Goal: Information Seeking & Learning: Check status

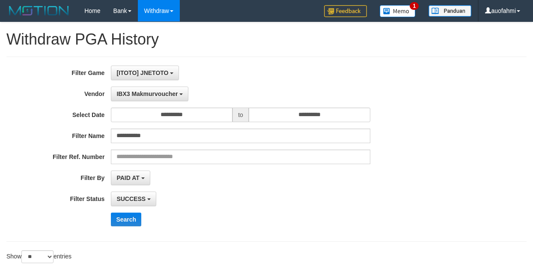
select select "**********"
select select "**"
click at [229, 65] on div "[ITOTO] JNETOTO SELECT GAME [ITOTO] JNETOTO" at bounding box center [240, 72] width 259 height 15
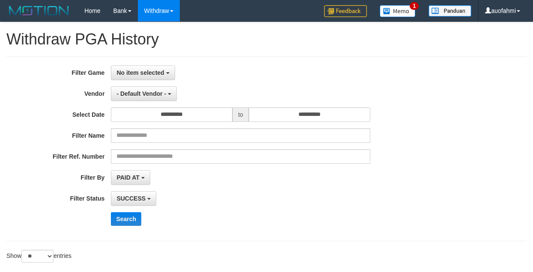
select select
select select "**"
click at [156, 74] on span "No item selected" at bounding box center [139, 72] width 47 height 7
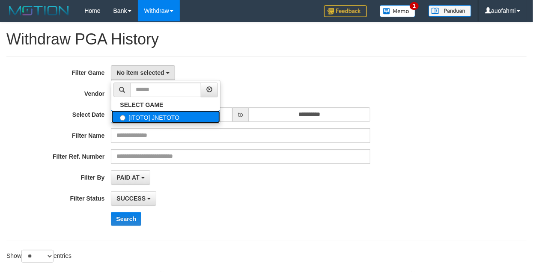
click at [162, 117] on label "[ITOTO] JNETOTO" at bounding box center [165, 116] width 109 height 13
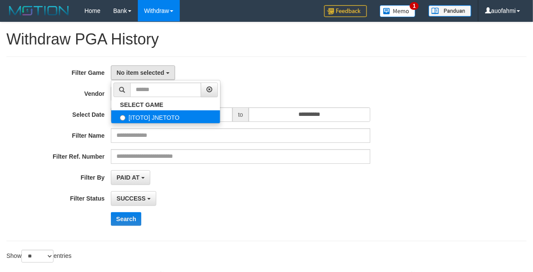
select select "***"
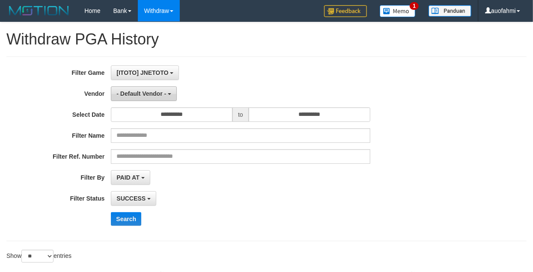
scroll to position [7, 0]
click at [157, 98] on button "- Default Vendor -" at bounding box center [144, 93] width 66 height 15
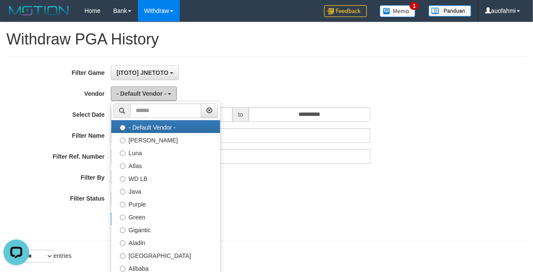
scroll to position [0, 0]
click at [157, 120] on ul "- Default Vendor - Lucy Luna Atlas WD LB Java Purple Green Gigantic Aladin Duba…" at bounding box center [166, 208] width 110 height 214
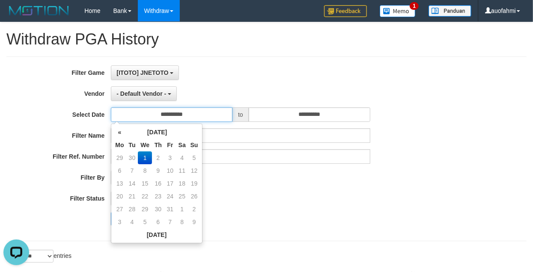
click at [157, 116] on input "**********" at bounding box center [172, 114] width 122 height 15
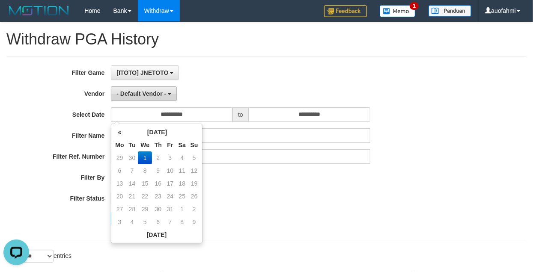
click at [154, 96] on span "- Default Vendor -" at bounding box center [141, 93] width 50 height 7
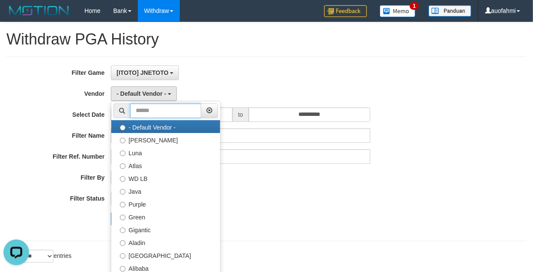
click at [156, 109] on input "text" at bounding box center [165, 111] width 71 height 15
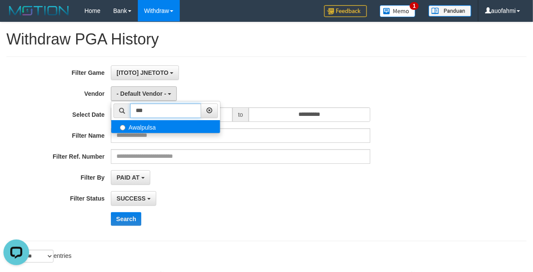
type input "***"
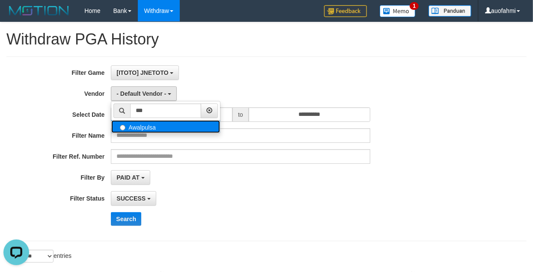
click at [157, 129] on label "Awalpulsa" at bounding box center [165, 126] width 109 height 13
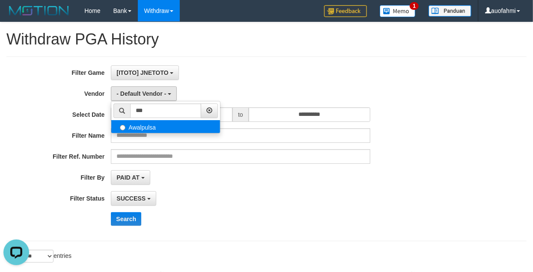
select select "**********"
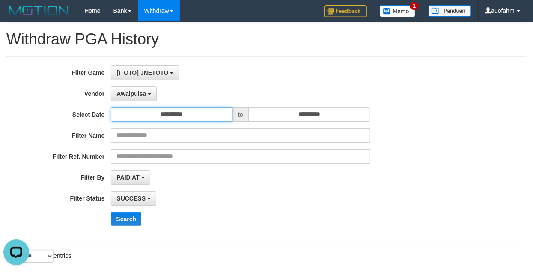
click at [158, 113] on input "**********" at bounding box center [172, 114] width 122 height 15
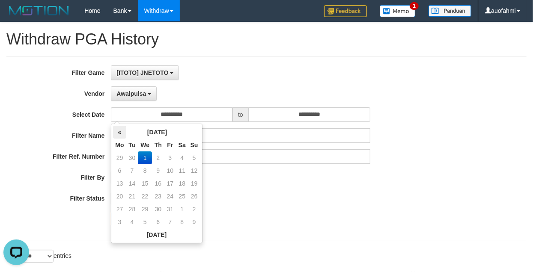
click at [124, 131] on th "«" at bounding box center [119, 132] width 13 height 13
click at [134, 194] on td "16" at bounding box center [132, 196] width 12 height 13
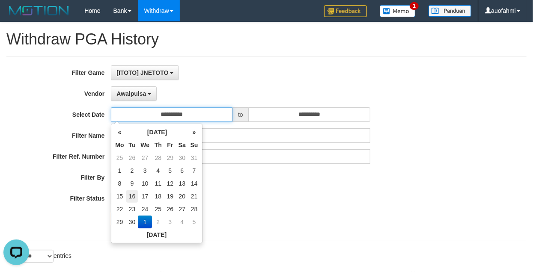
type input "**********"
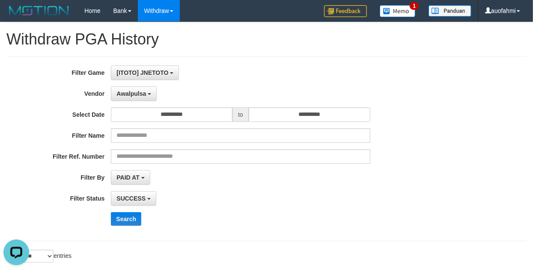
click at [260, 190] on div "**********" at bounding box center [222, 148] width 444 height 167
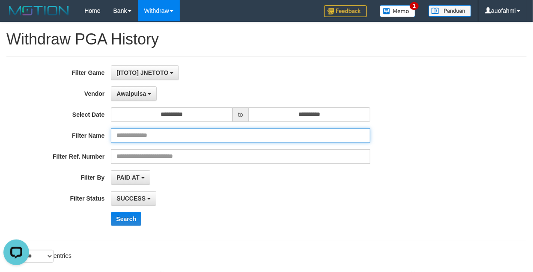
click at [167, 139] on input "text" at bounding box center [240, 135] width 259 height 15
paste input "**********"
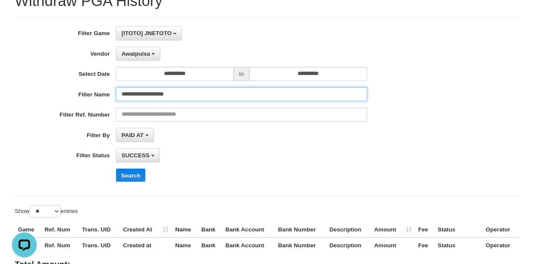
scroll to position [57, 0]
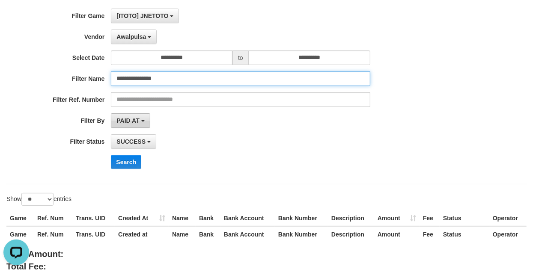
type input "**********"
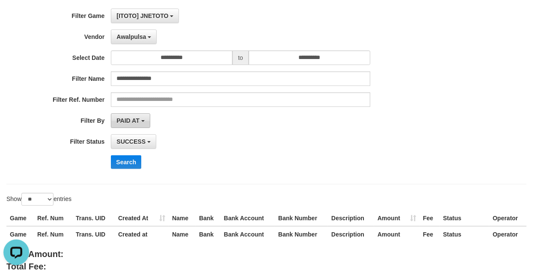
click at [134, 124] on span "PAID AT" at bounding box center [127, 120] width 23 height 7
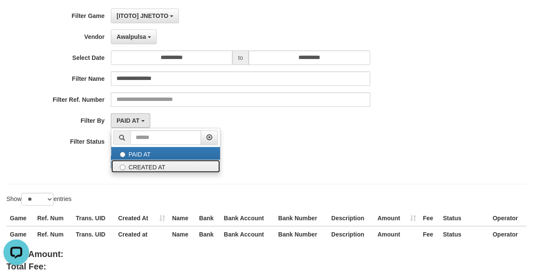
drag, startPoint x: 133, startPoint y: 171, endPoint x: 133, endPoint y: 166, distance: 4.7
click at [133, 170] on label "CREATED AT" at bounding box center [165, 166] width 109 height 13
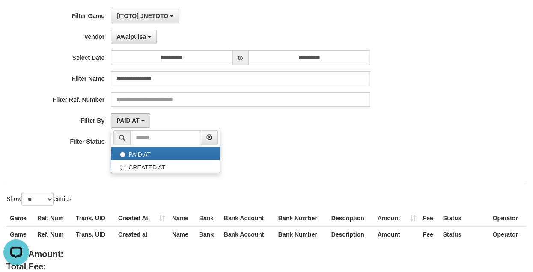
select select "*"
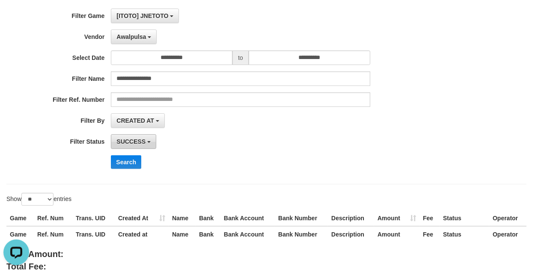
click at [133, 145] on span "SUCCESS" at bounding box center [130, 141] width 29 height 7
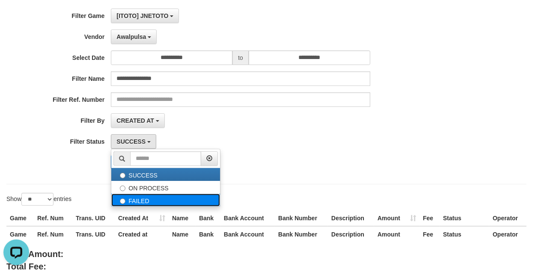
click at [133, 202] on label "FAILED" at bounding box center [165, 200] width 109 height 13
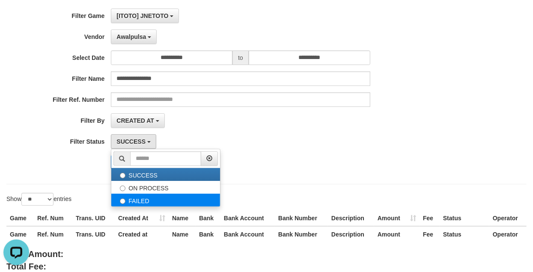
select select "*"
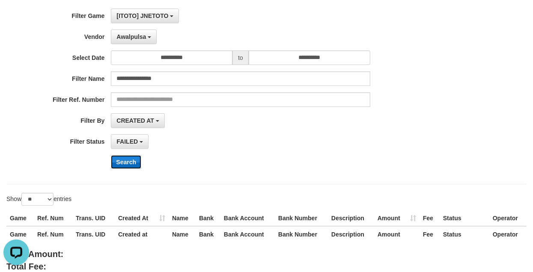
click at [134, 166] on button "Search" at bounding box center [126, 162] width 30 height 14
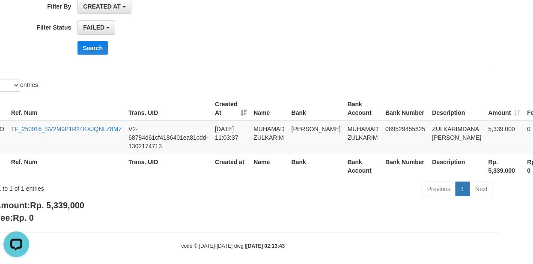
scroll to position [171, 63]
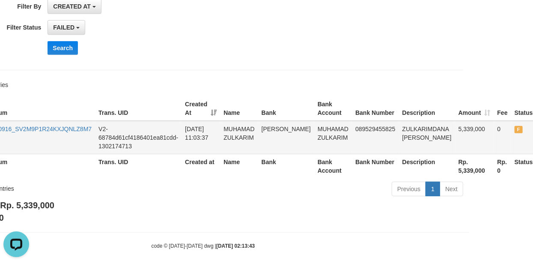
click at [399, 126] on td "ZULKARIMDANA DANA" at bounding box center [427, 137] width 56 height 33
drag, startPoint x: 392, startPoint y: 126, endPoint x: 408, endPoint y: 128, distance: 16.4
click at [408, 128] on td "ZULKARIMDANA DANA" at bounding box center [427, 137] width 56 height 33
copy td "ZULKARIMDANA"
click at [189, 128] on td "2025-09-16 11:03:37" at bounding box center [200, 137] width 39 height 33
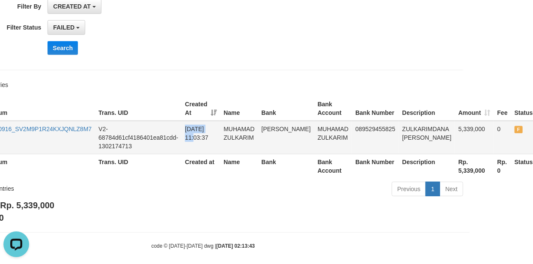
drag, startPoint x: 189, startPoint y: 128, endPoint x: 211, endPoint y: 128, distance: 21.8
click at [211, 128] on td "2025-09-16 11:03:37" at bounding box center [200, 137] width 39 height 33
copy td "2025-09-16"
click at [455, 127] on td "5,339,000" at bounding box center [474, 137] width 39 height 33
drag, startPoint x: 424, startPoint y: 127, endPoint x: 435, endPoint y: 127, distance: 10.3
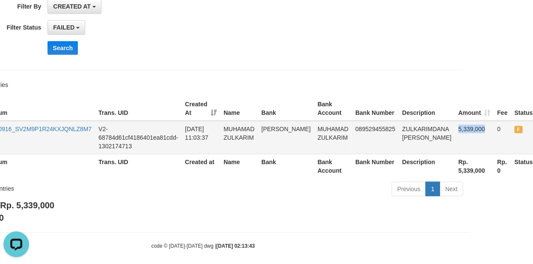
click at [455, 127] on td "5,339,000" at bounding box center [474, 137] width 39 height 33
copy td "5,339,000"
click at [314, 228] on body "Toggle navigation Home Bank Account List Load By Website Group [ITOTO] JNETOTO …" at bounding box center [203, 50] width 533 height 442
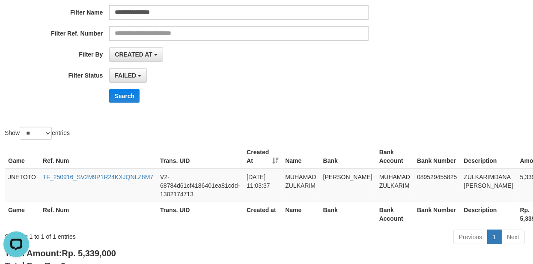
scroll to position [123, 0]
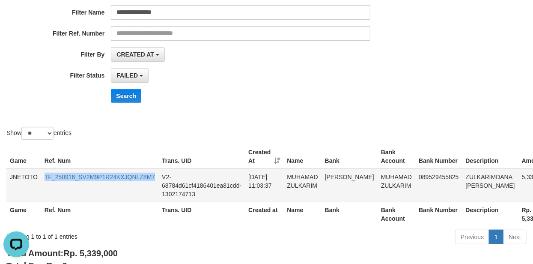
drag, startPoint x: 154, startPoint y: 182, endPoint x: 42, endPoint y: 182, distance: 113.0
click at [42, 182] on td "TF_250916_SV2M9P1R24KXJQNLZ8M7" at bounding box center [99, 185] width 117 height 33
copy link "TF_250916_SV2M9P1R24KXJQNLZ8M7"
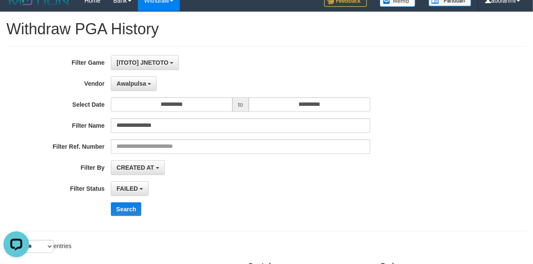
scroll to position [9, 0]
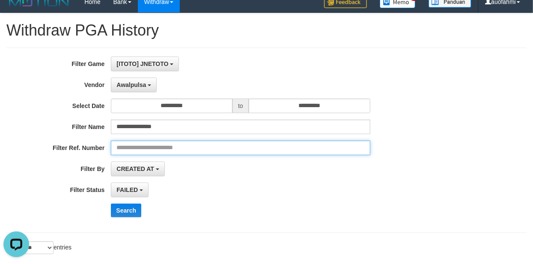
click at [165, 153] on input "text" at bounding box center [240, 147] width 259 height 15
paste input "**********"
type input "**********"
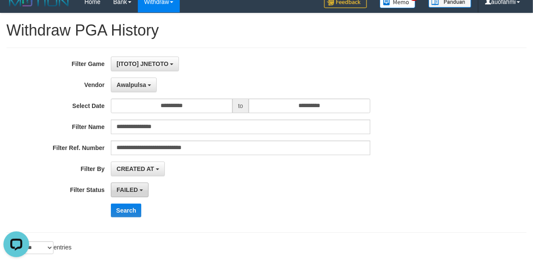
click at [146, 189] on button "FAILED" at bounding box center [130, 189] width 38 height 15
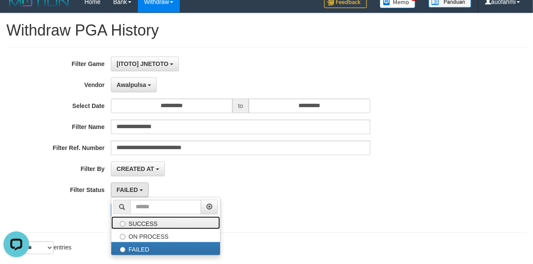
drag, startPoint x: 145, startPoint y: 223, endPoint x: 157, endPoint y: 203, distance: 23.0
click at [145, 223] on label "SUCCESS" at bounding box center [165, 222] width 109 height 13
select select "*"
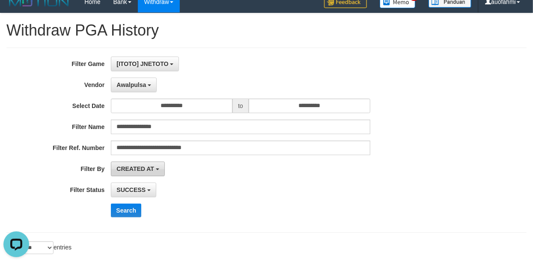
click at [159, 172] on button "CREATED AT" at bounding box center [138, 168] width 54 height 15
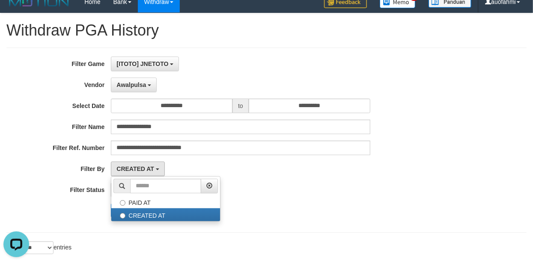
click at [153, 194] on ul "PAID AT CREATED AT" at bounding box center [166, 198] width 110 height 45
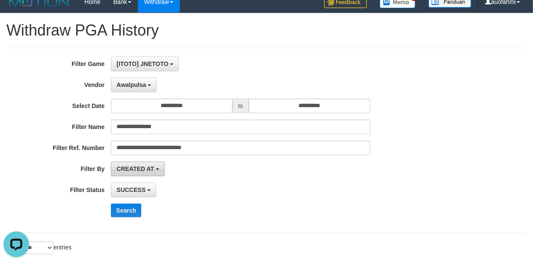
click at [151, 172] on span "CREATED AT" at bounding box center [135, 168] width 38 height 7
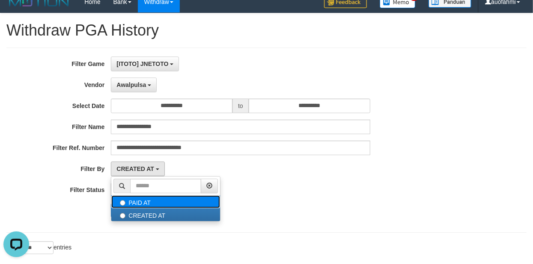
click at [145, 199] on label "PAID AT" at bounding box center [165, 201] width 109 height 13
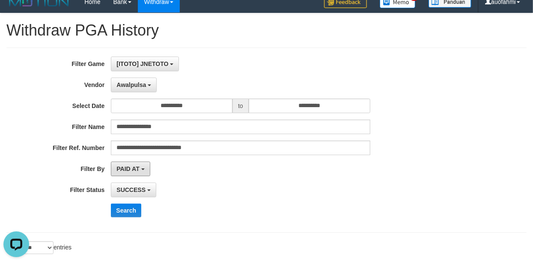
drag, startPoint x: 134, startPoint y: 169, endPoint x: 135, endPoint y: 206, distance: 37.3
click at [134, 169] on span "PAID AT" at bounding box center [127, 168] width 23 height 7
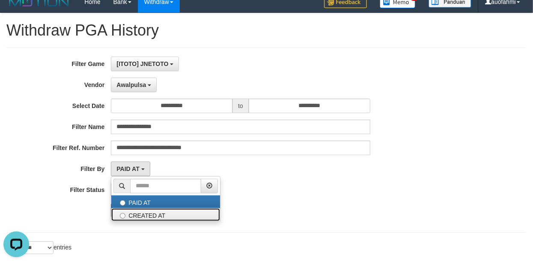
drag, startPoint x: 135, startPoint y: 214, endPoint x: 83, endPoint y: 220, distance: 52.9
click at [134, 216] on label "CREATED AT" at bounding box center [165, 214] width 109 height 13
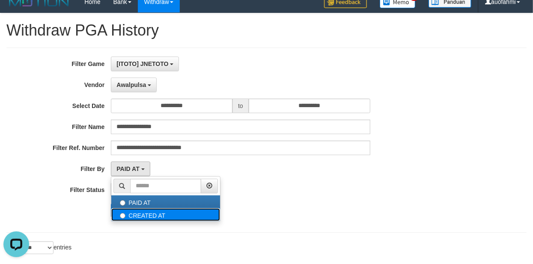
click at [125, 212] on label "CREATED AT" at bounding box center [165, 214] width 109 height 13
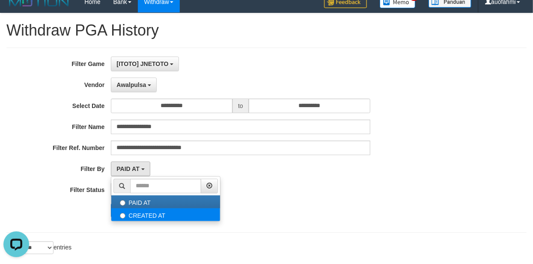
select select "*"
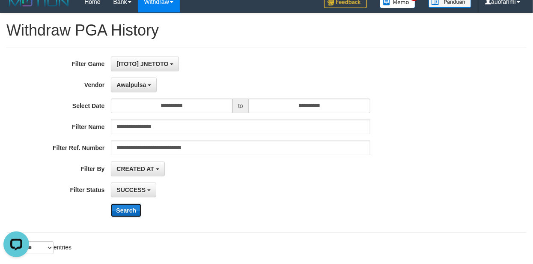
click at [132, 212] on button "Search" at bounding box center [126, 210] width 30 height 14
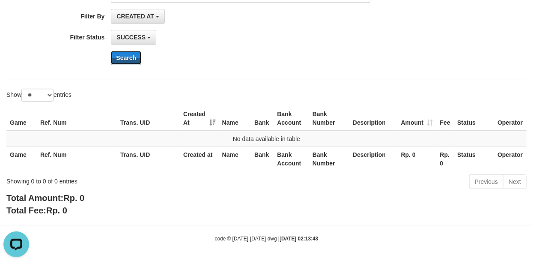
scroll to position [101, 0]
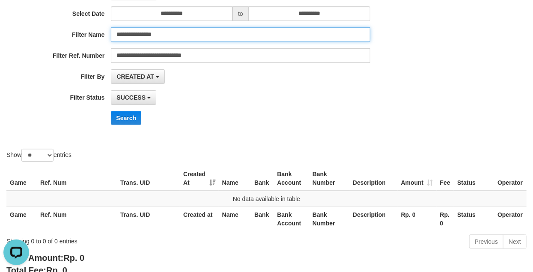
drag, startPoint x: 204, startPoint y: 33, endPoint x: 15, endPoint y: 31, distance: 189.2
click at [15, 31] on div "**********" at bounding box center [222, 34] width 444 height 15
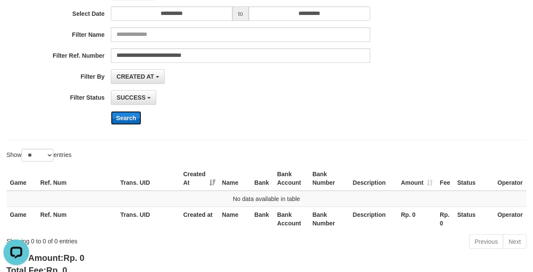
click at [139, 120] on button "Search" at bounding box center [126, 118] width 30 height 14
click at [142, 101] on span "SUCCESS" at bounding box center [130, 97] width 29 height 7
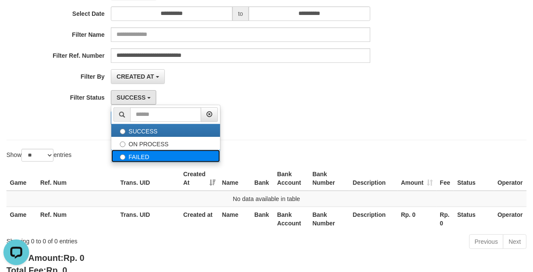
click at [144, 155] on label "FAILED" at bounding box center [165, 156] width 109 height 13
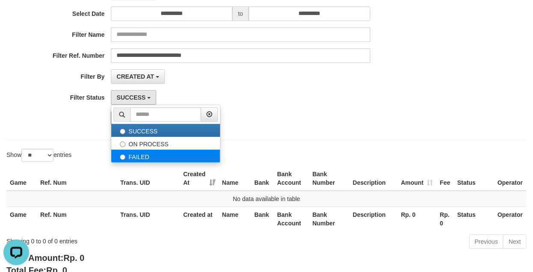
select select "*"
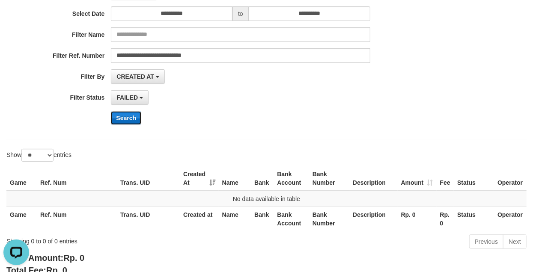
click at [128, 120] on button "Search" at bounding box center [126, 118] width 30 height 14
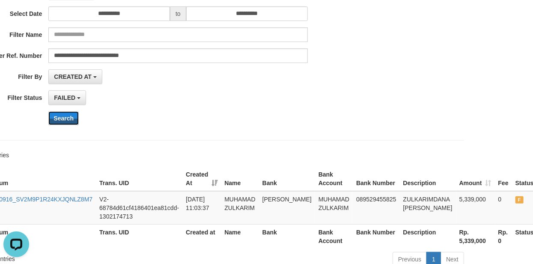
scroll to position [101, 63]
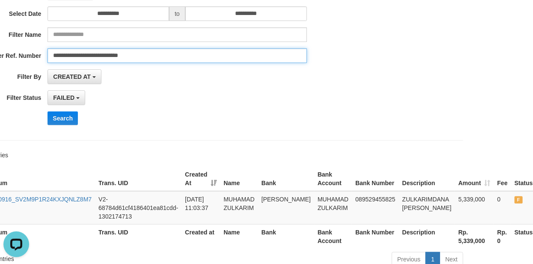
click at [173, 60] on input "**********" at bounding box center [176, 55] width 259 height 15
